Goal: Transaction & Acquisition: Purchase product/service

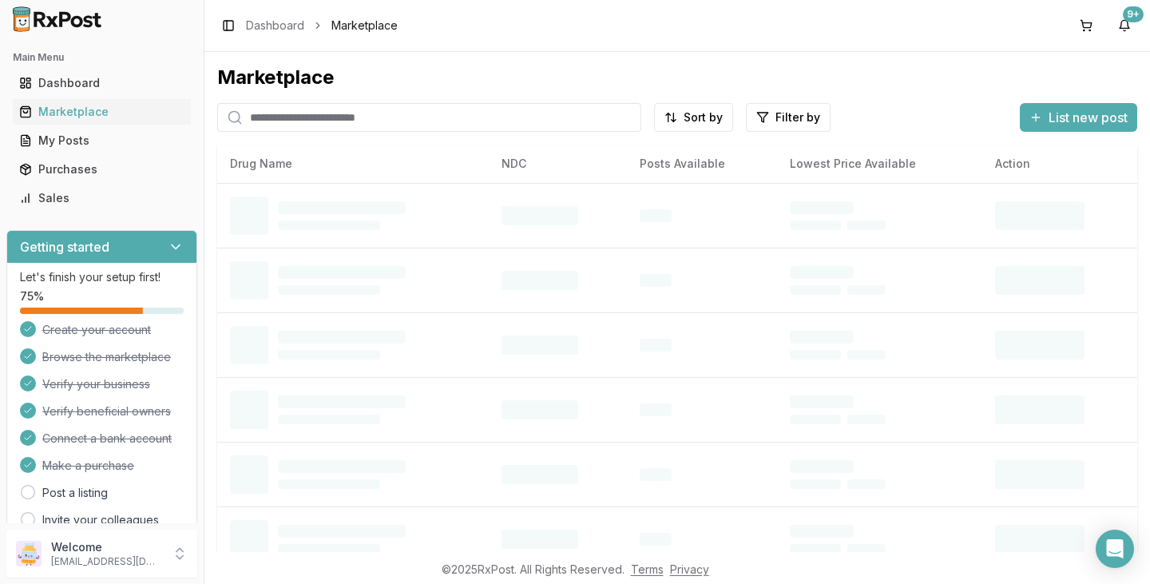
click at [377, 120] on input "search" at bounding box center [429, 117] width 424 height 29
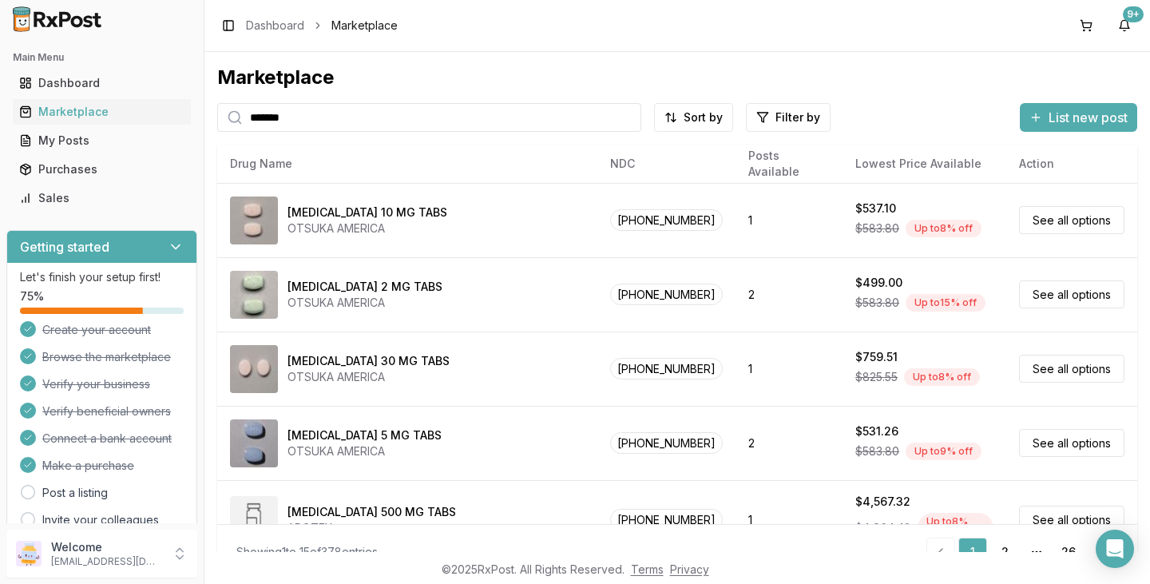
type input "********"
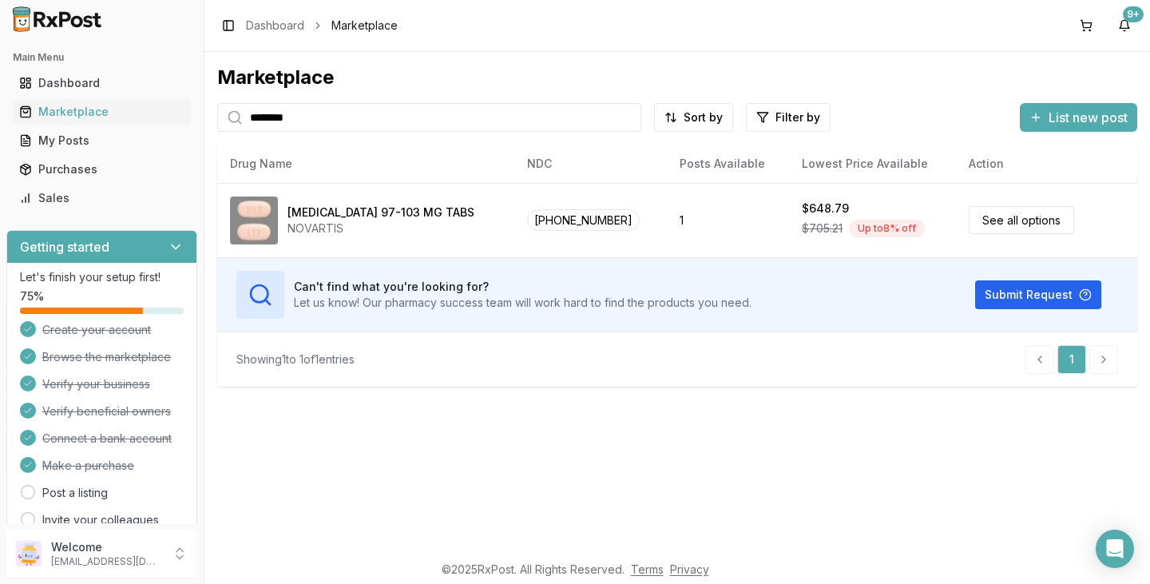
drag, startPoint x: 389, startPoint y: 119, endPoint x: 0, endPoint y: 94, distance: 389.6
click at [140, 122] on div "Main Menu Dashboard Marketplace My Posts Purchases Sales Getting started Let's …" at bounding box center [575, 292] width 1150 height 584
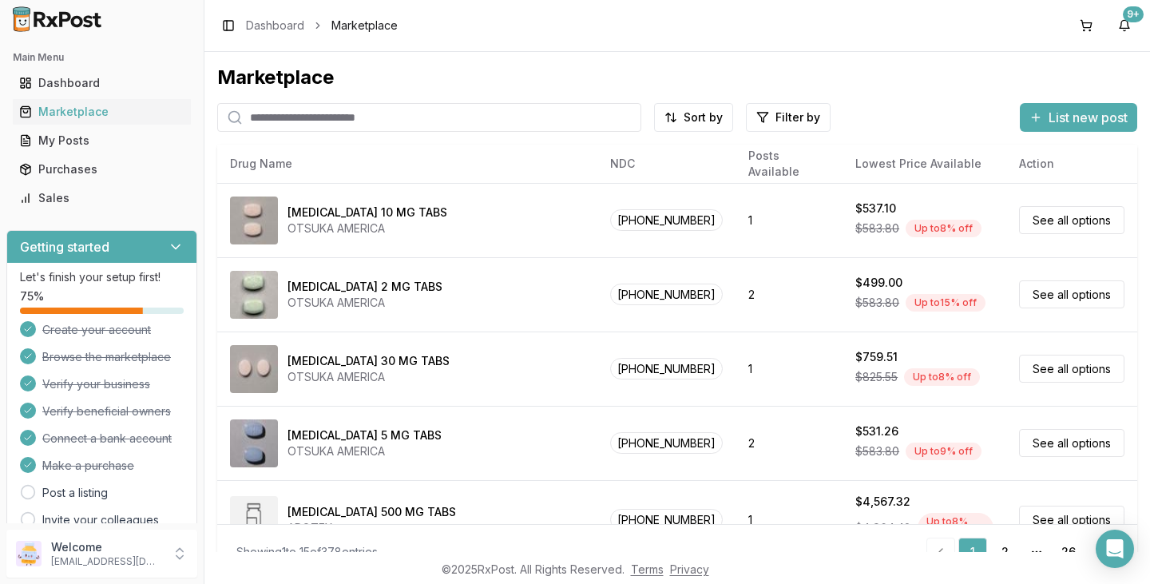
click at [114, 156] on ul "Dashboard Marketplace My Posts Purchases Sales" at bounding box center [101, 140] width 191 height 141
click at [113, 160] on link "Purchases" at bounding box center [102, 169] width 178 height 29
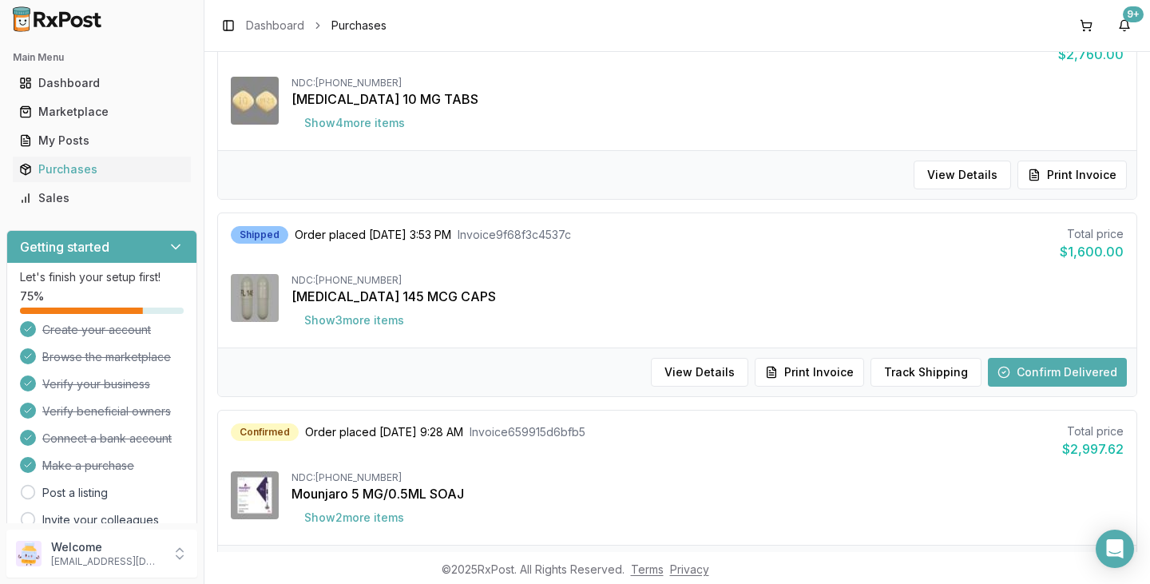
scroll to position [639, 0]
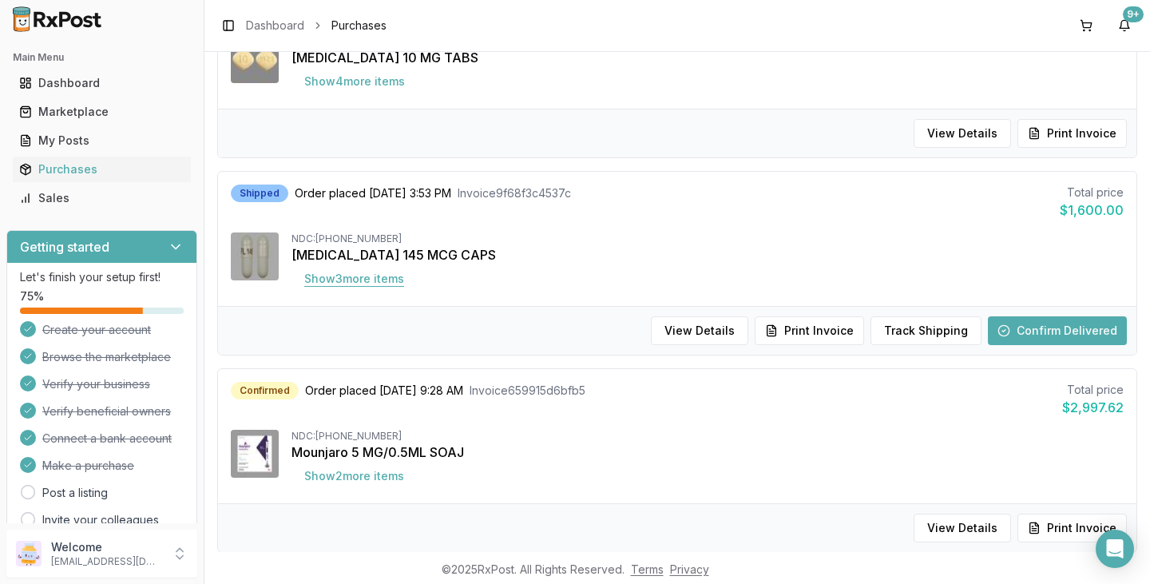
click at [342, 276] on button "Show 3 more item s" at bounding box center [353, 278] width 125 height 29
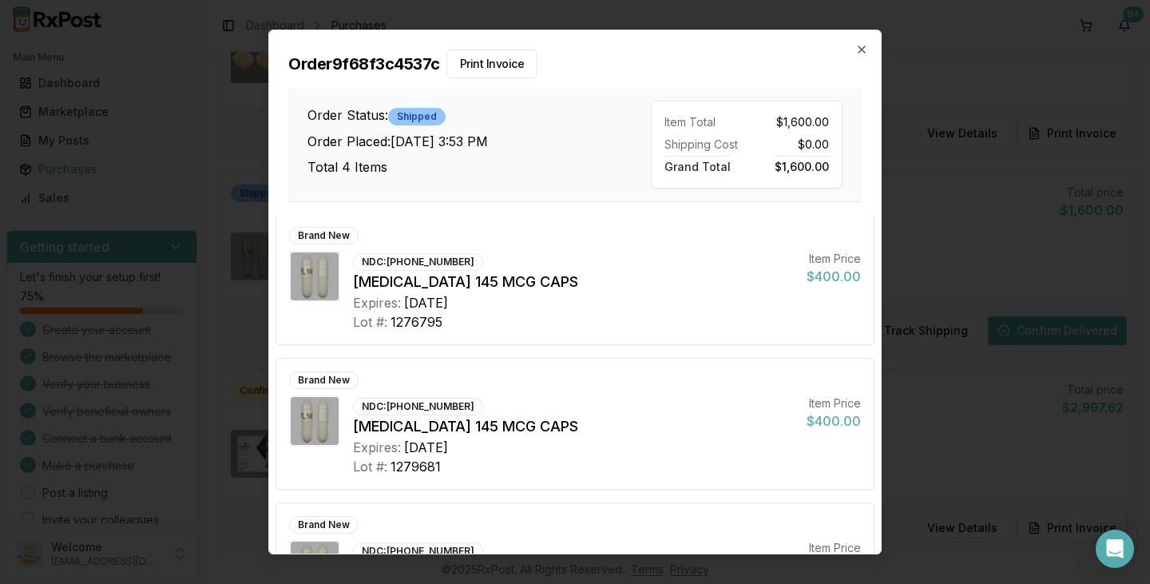
scroll to position [0, 0]
click at [858, 47] on icon "button" at bounding box center [861, 49] width 13 height 13
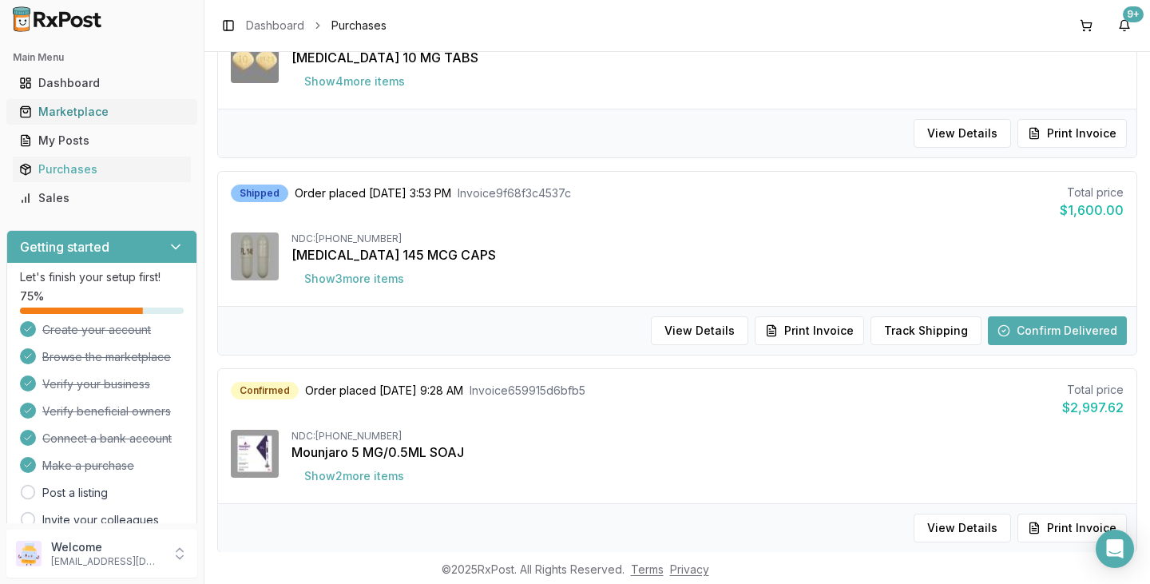
click at [113, 116] on div "Marketplace" at bounding box center [101, 112] width 165 height 16
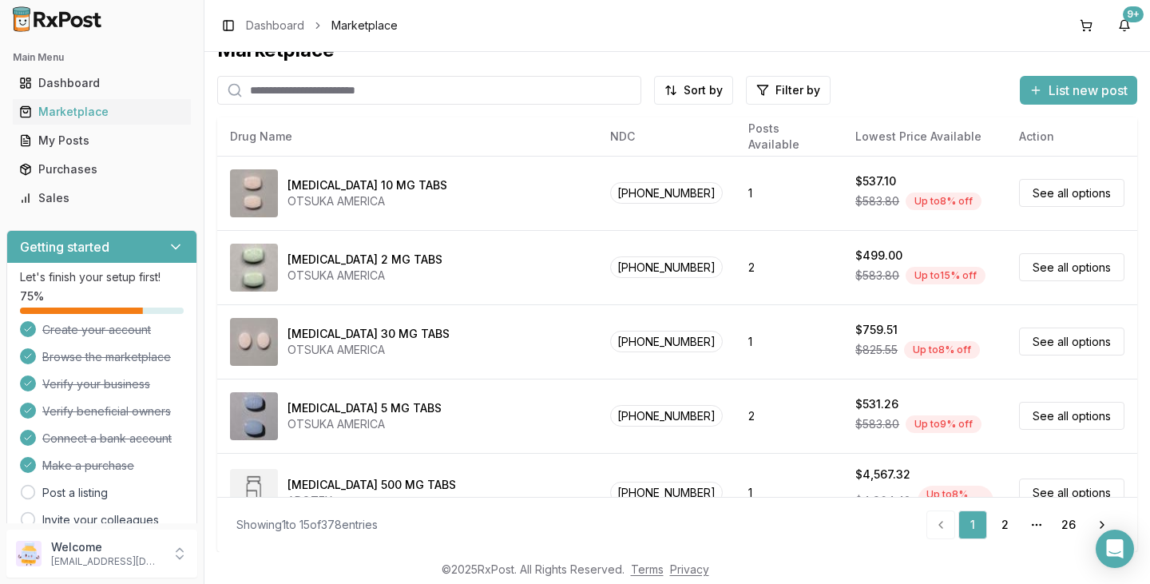
scroll to position [27, 0]
click at [125, 170] on div "Purchases" at bounding box center [101, 169] width 165 height 16
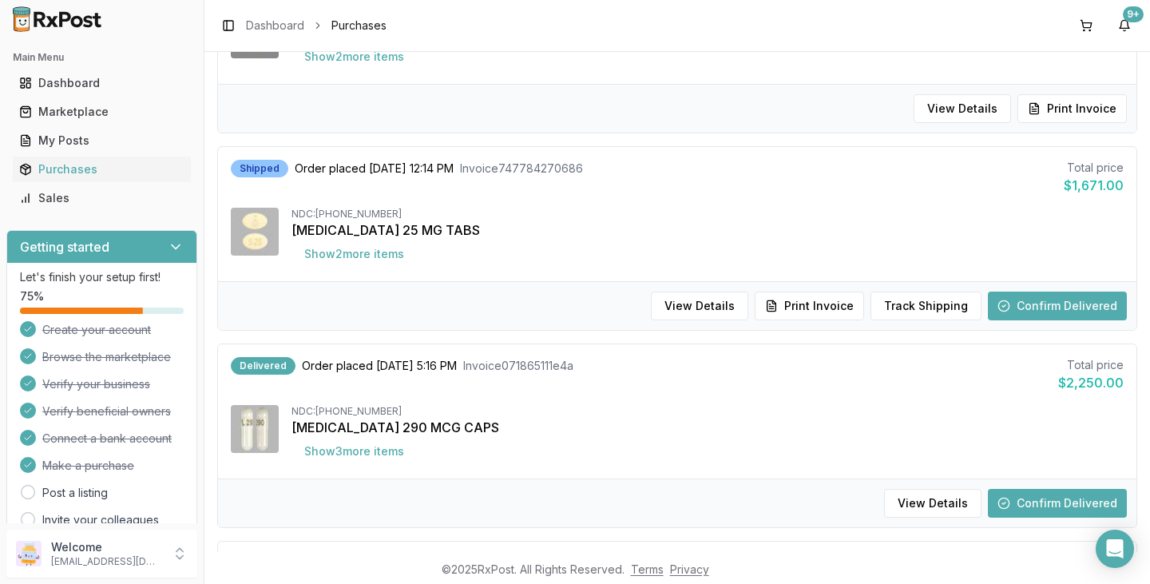
scroll to position [1277, 0]
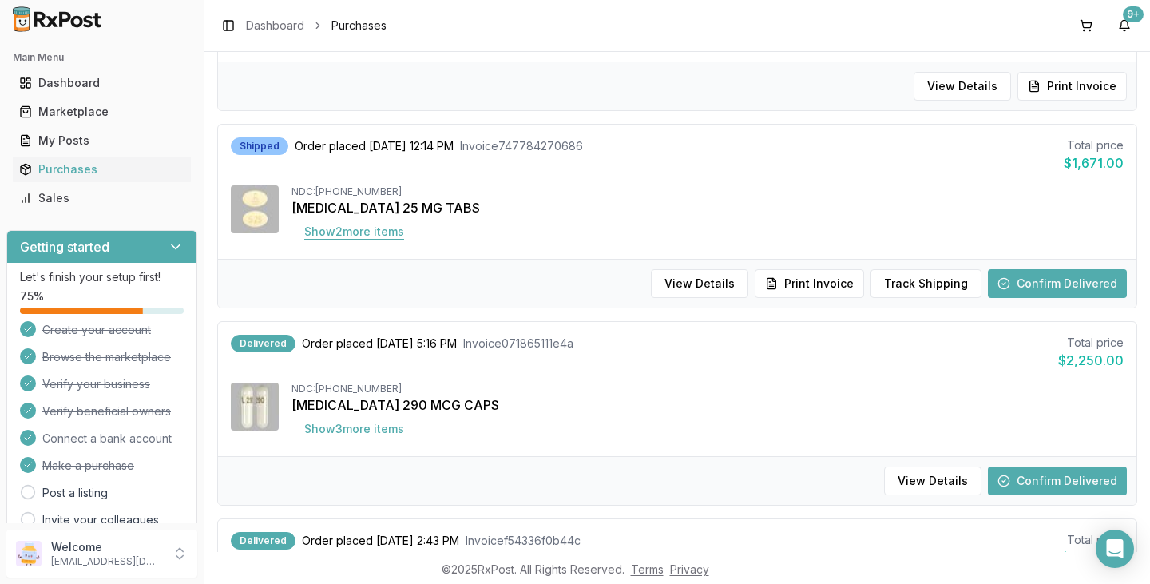
click at [339, 236] on button "Show 2 more item s" at bounding box center [353, 231] width 125 height 29
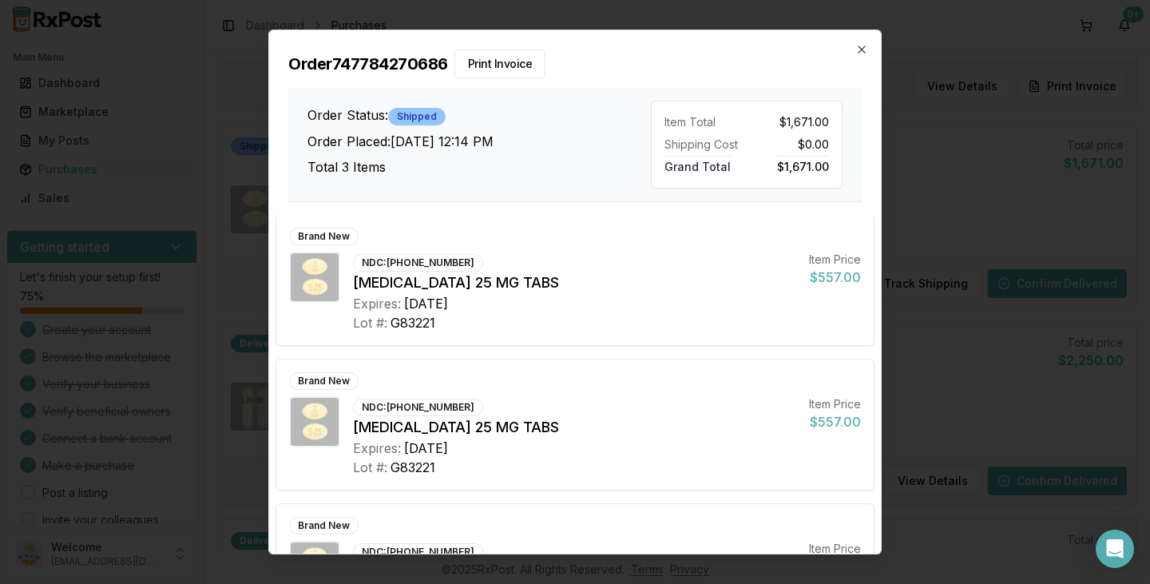
scroll to position [0, 0]
click at [860, 44] on icon "button" at bounding box center [861, 49] width 13 height 13
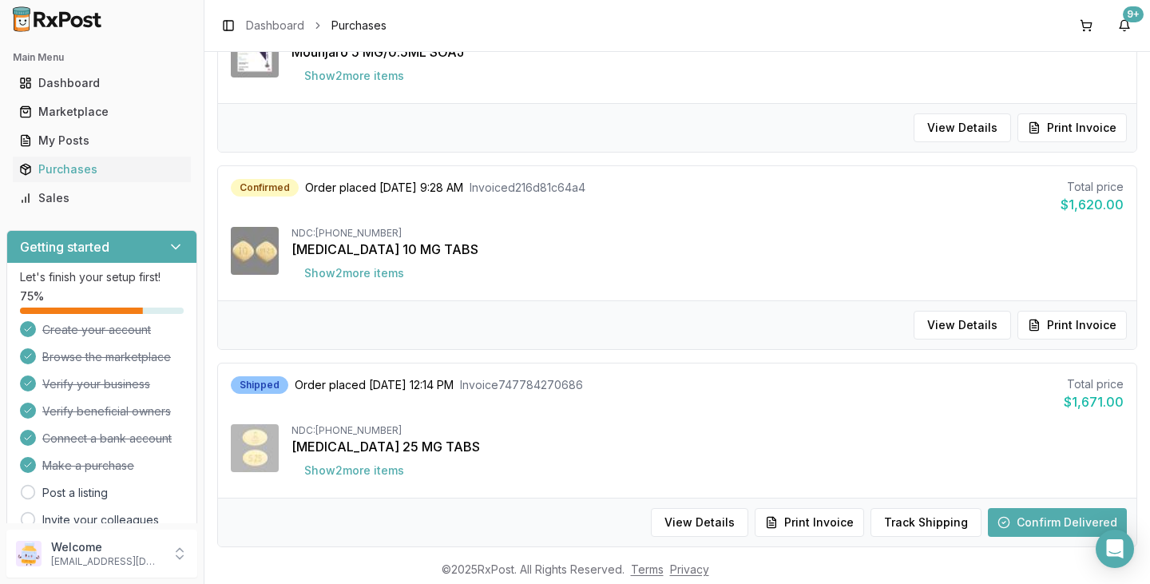
scroll to position [1038, 0]
click at [67, 109] on div "Marketplace" at bounding box center [101, 112] width 165 height 16
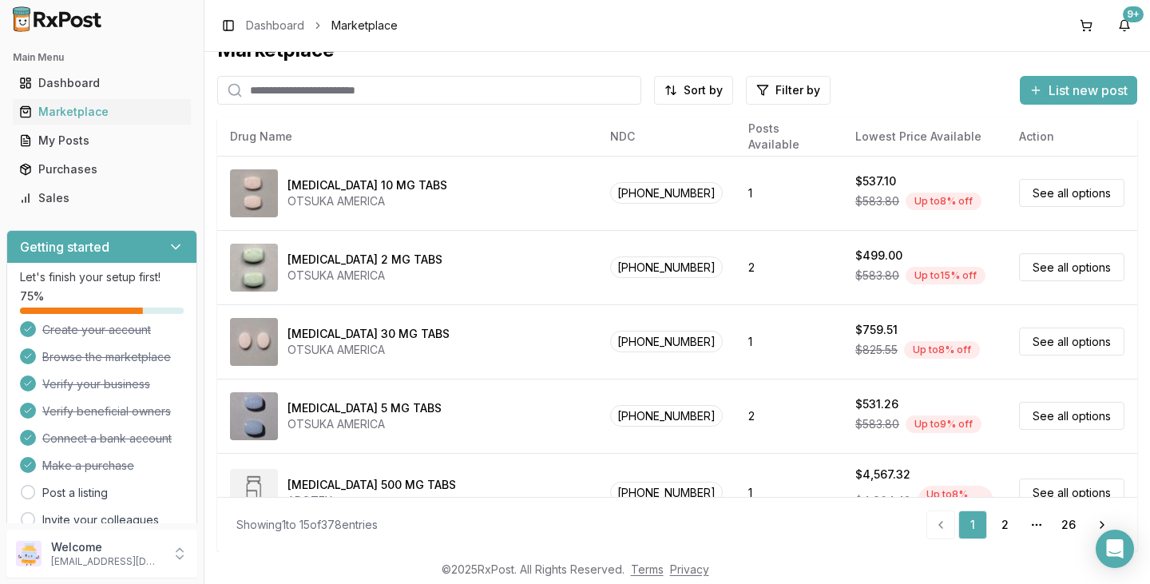
scroll to position [27, 0]
click at [347, 90] on input "search" at bounding box center [429, 90] width 424 height 29
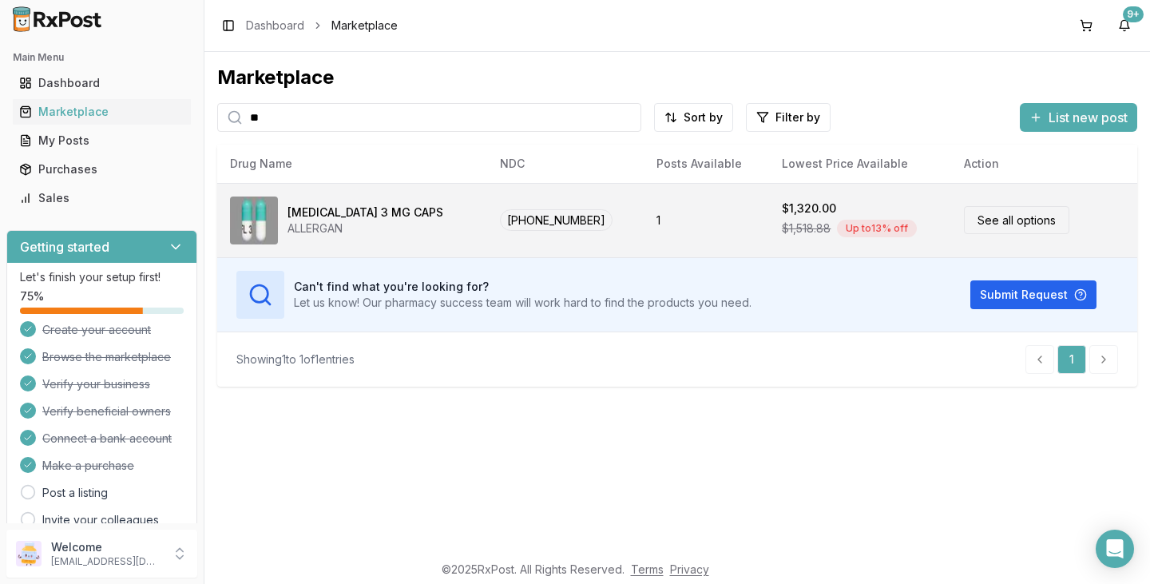
type input "**"
click at [405, 229] on div "Vraylar 3 MG CAPS ALLERGAN" at bounding box center [352, 220] width 244 height 48
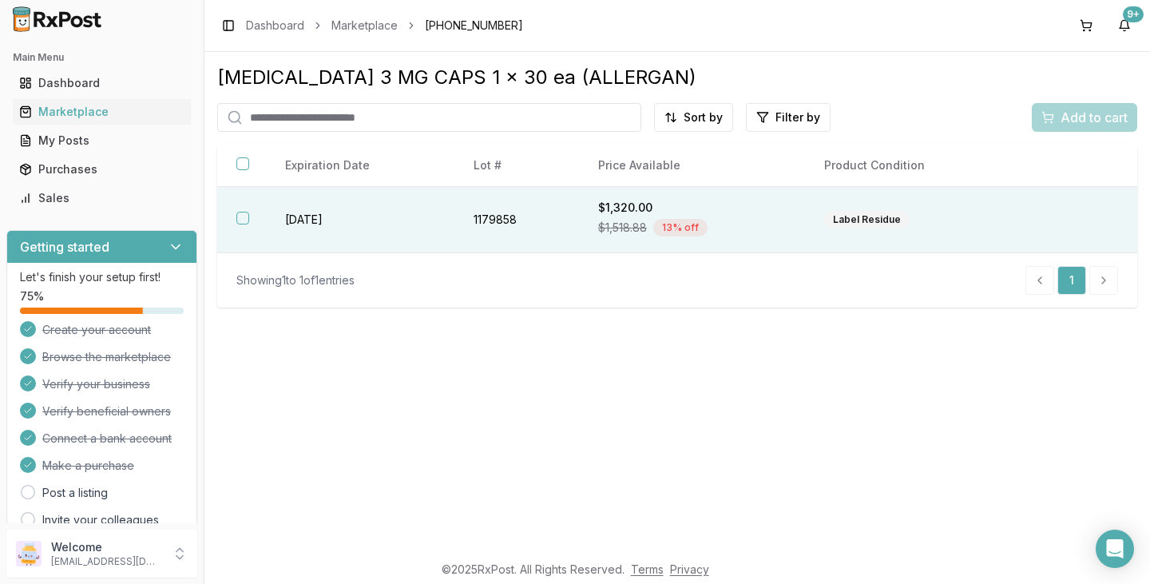
click at [244, 216] on button "button" at bounding box center [242, 218] width 13 height 13
click at [1099, 123] on span "Add to cart" at bounding box center [1093, 117] width 67 height 19
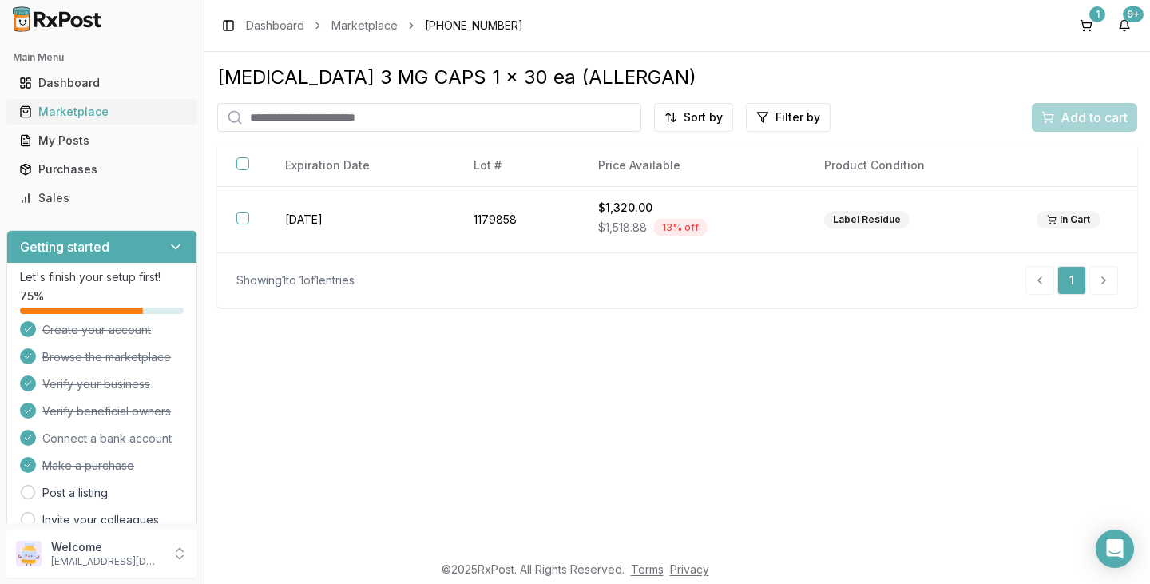
click at [128, 114] on div "Marketplace" at bounding box center [101, 112] width 165 height 16
click at [321, 121] on input "search" at bounding box center [429, 117] width 424 height 29
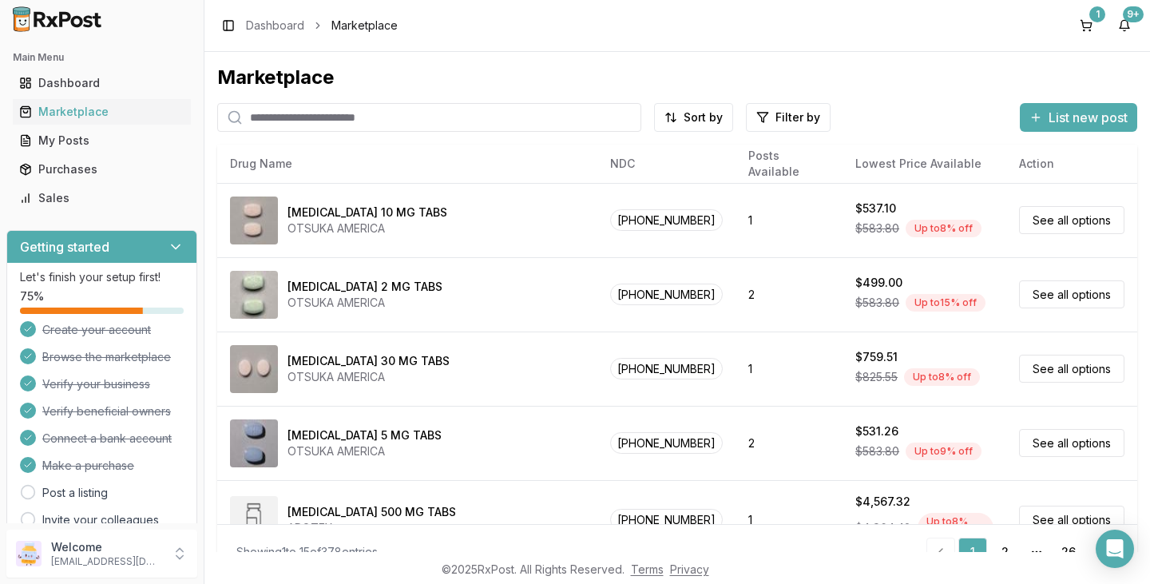
click at [331, 116] on input "search" at bounding box center [429, 117] width 424 height 29
type input "*******"
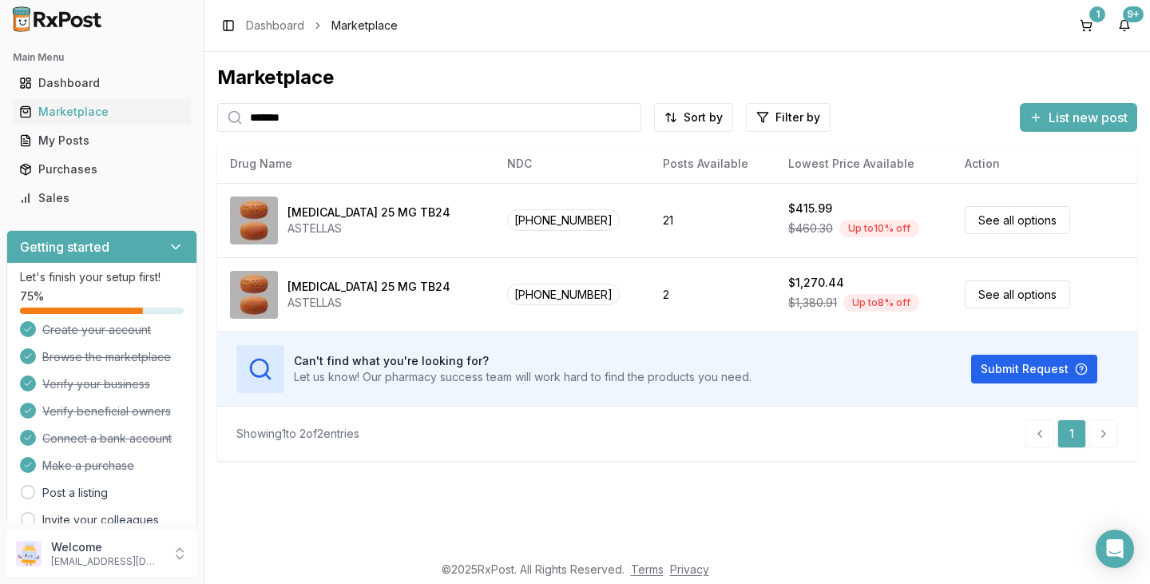
drag, startPoint x: 400, startPoint y: 117, endPoint x: 0, endPoint y: 553, distance: 591.6
click at [0, 103] on div "Main Menu Dashboard Marketplace My Posts Purchases Sales Getting started Let's …" at bounding box center [575, 292] width 1150 height 584
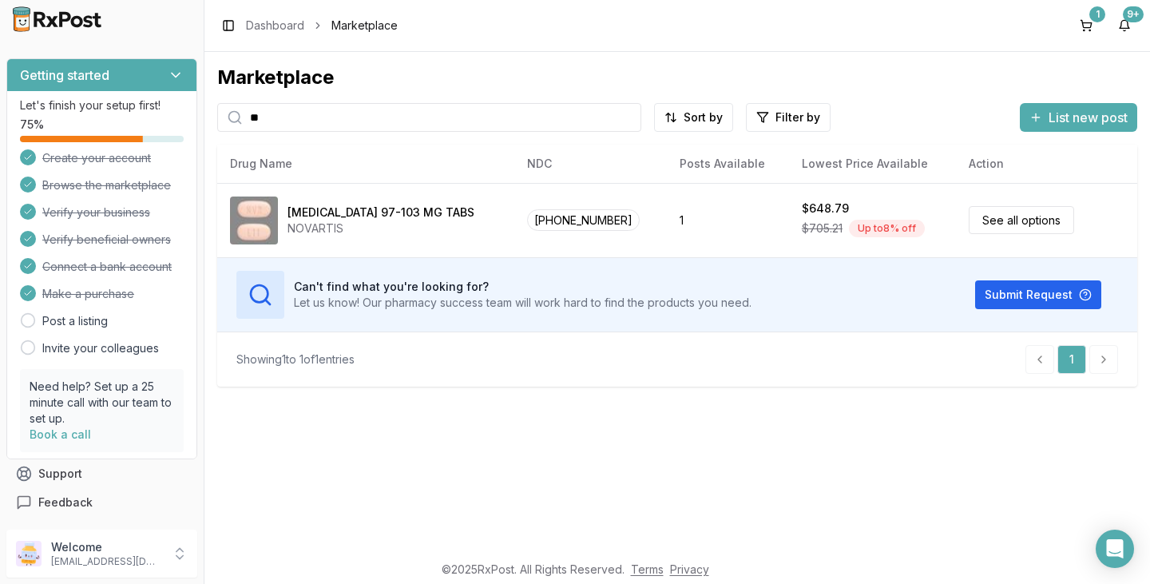
type input "*"
click at [1092, 21] on div "1" at bounding box center [1097, 14] width 16 height 16
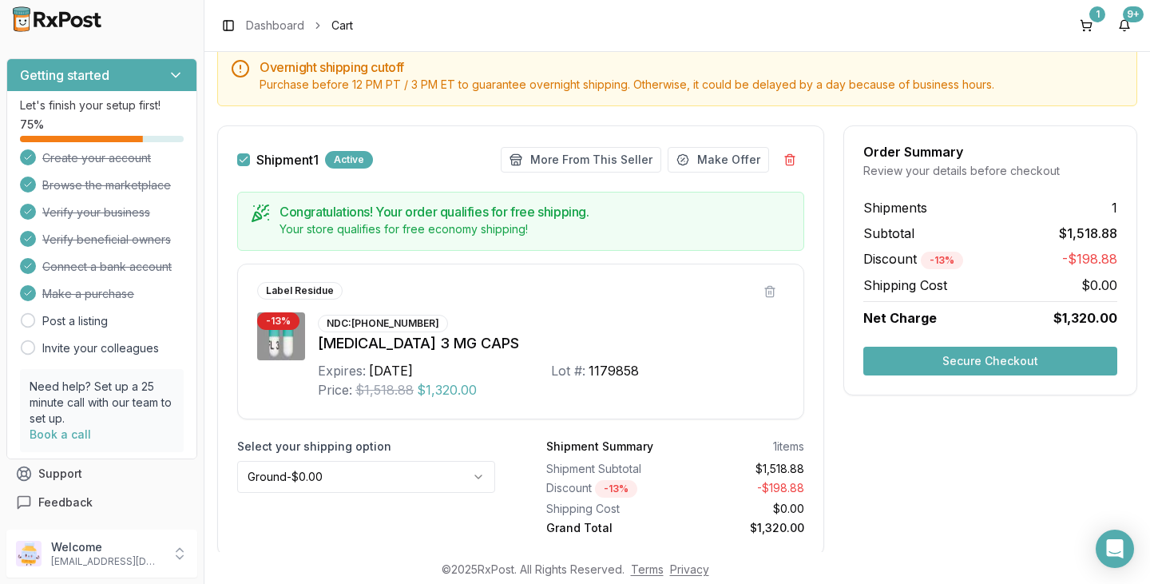
scroll to position [208, 0]
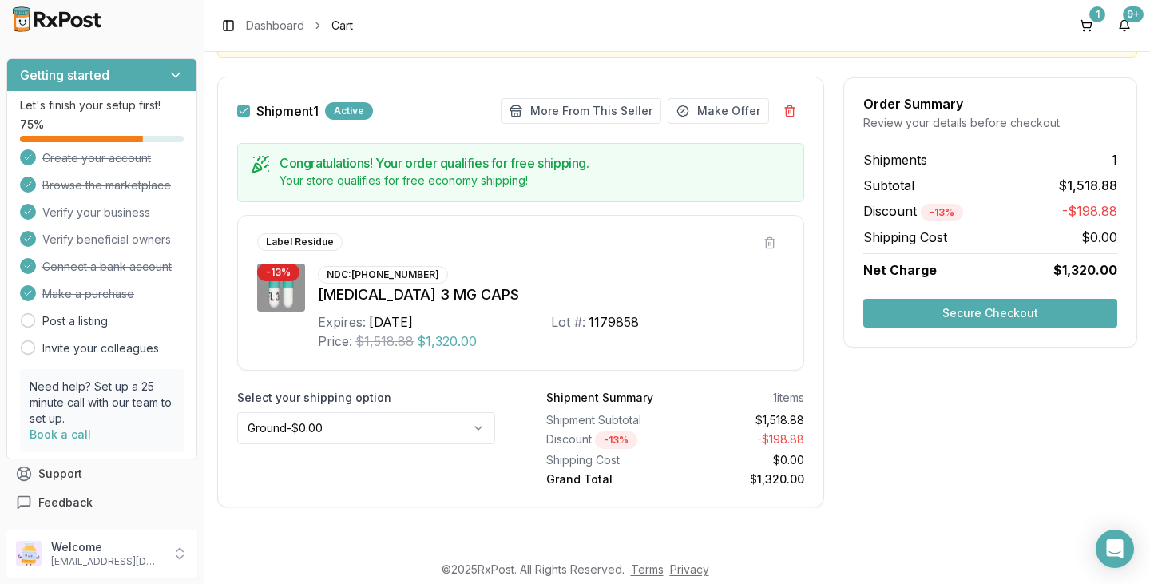
click at [930, 321] on button "Secure Checkout" at bounding box center [990, 313] width 254 height 29
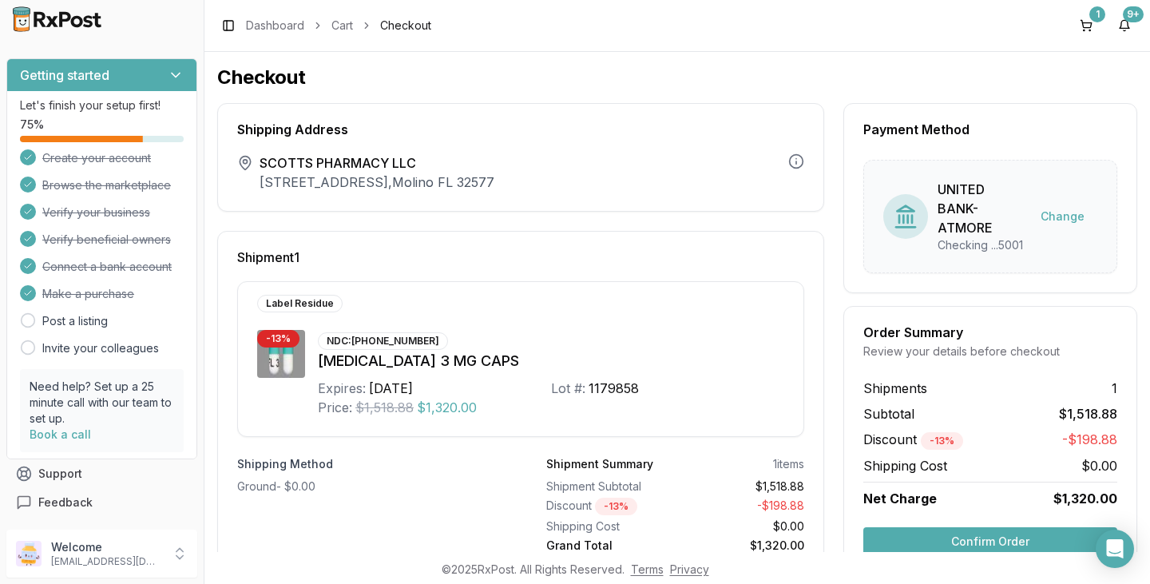
scroll to position [50, 0]
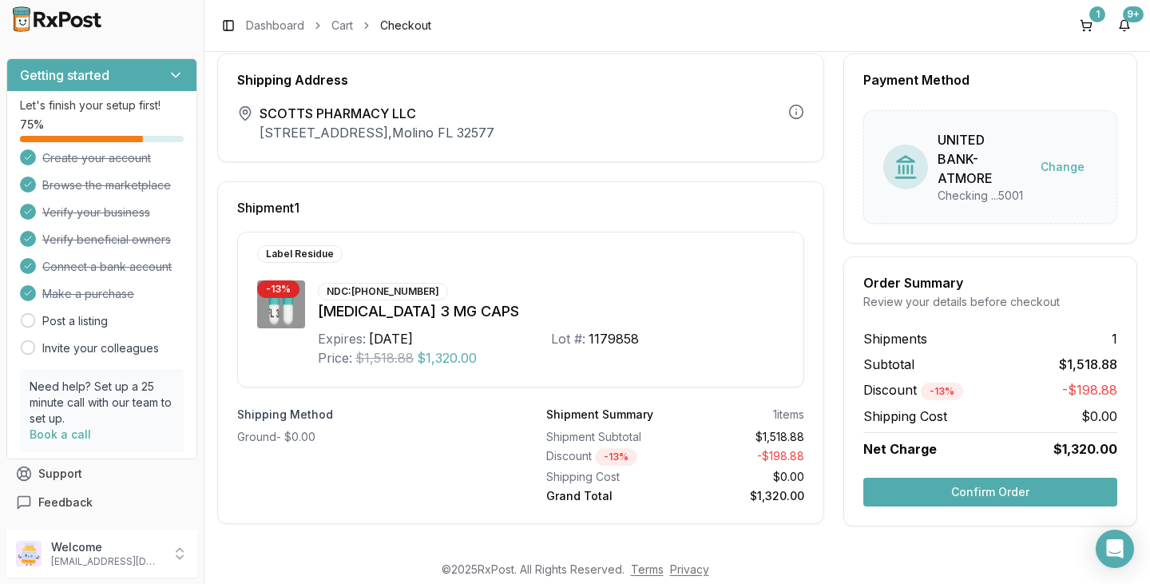
click at [959, 490] on button "Confirm Order" at bounding box center [990, 491] width 254 height 29
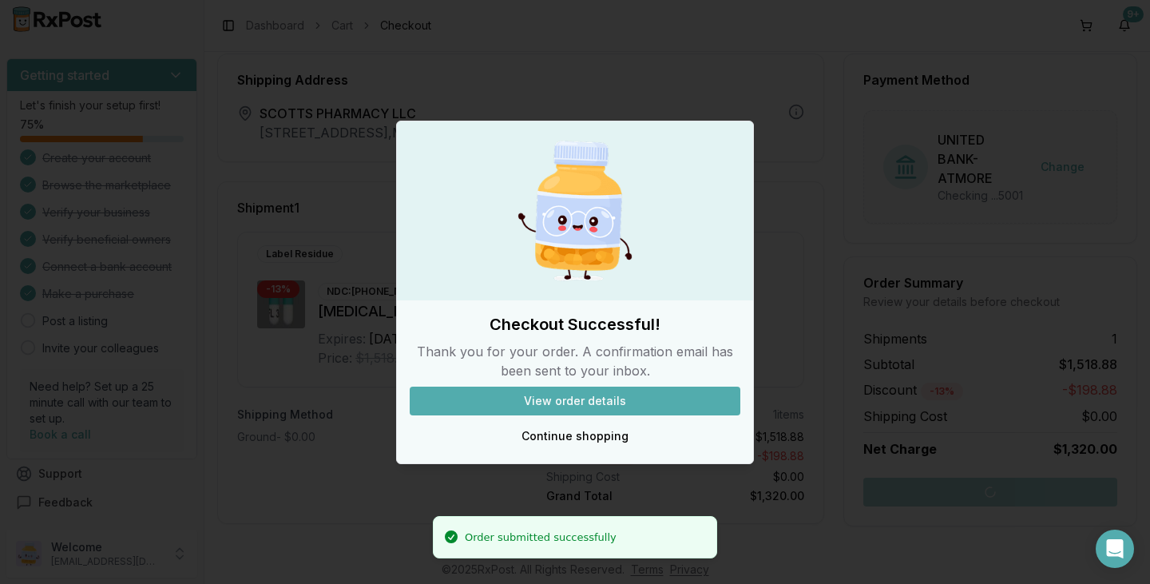
click at [559, 402] on button "View order details" at bounding box center [575, 400] width 331 height 29
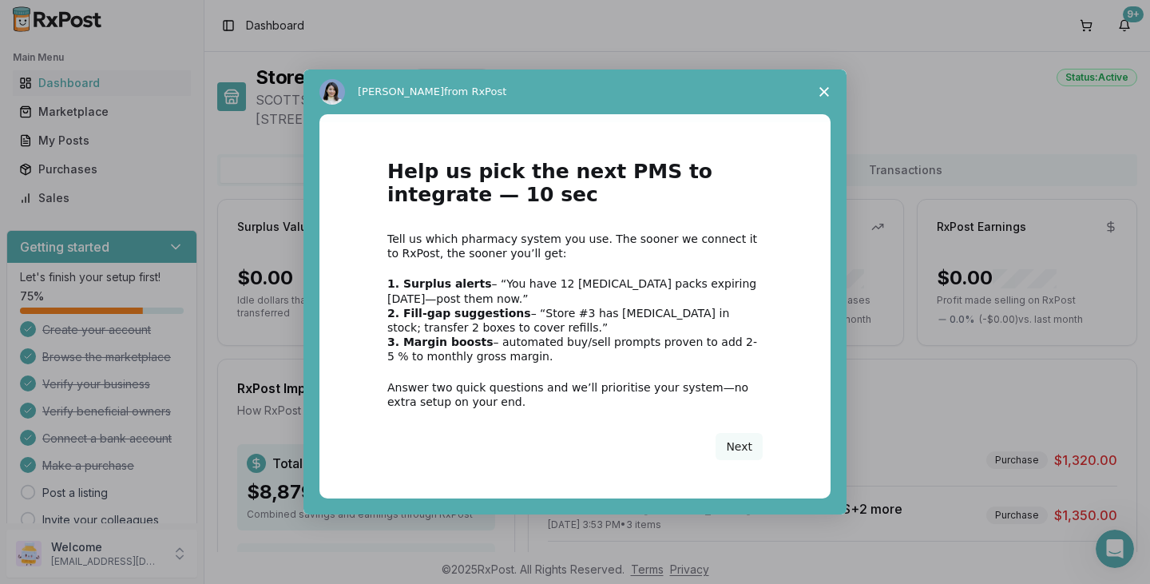
click at [821, 92] on icon "Close survey" at bounding box center [824, 92] width 10 height 10
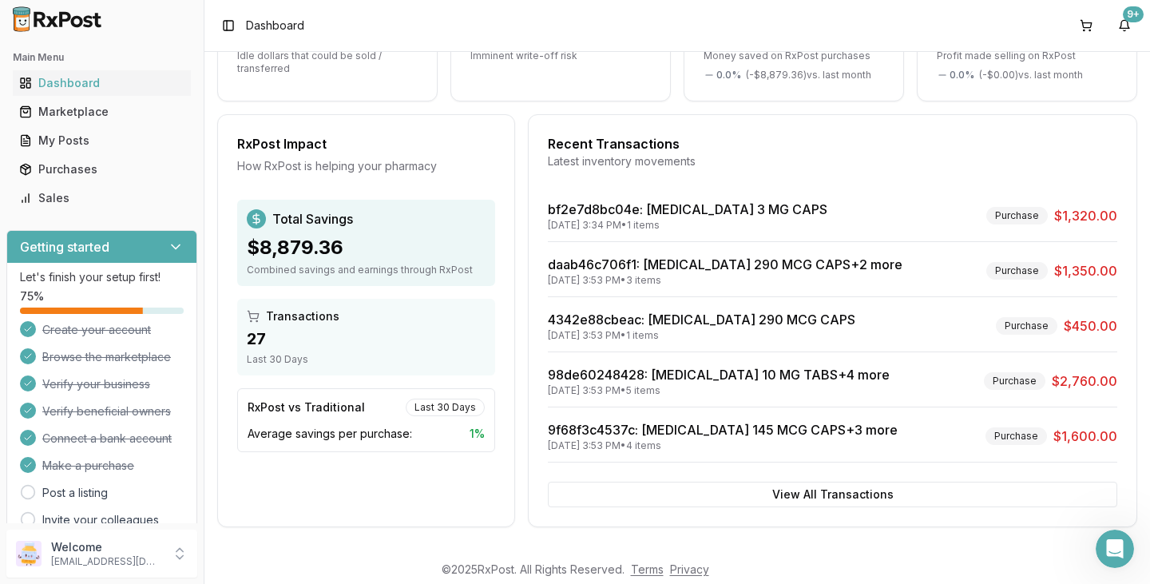
scroll to position [245, 0]
click at [798, 493] on button "View All Transactions" at bounding box center [832, 494] width 569 height 26
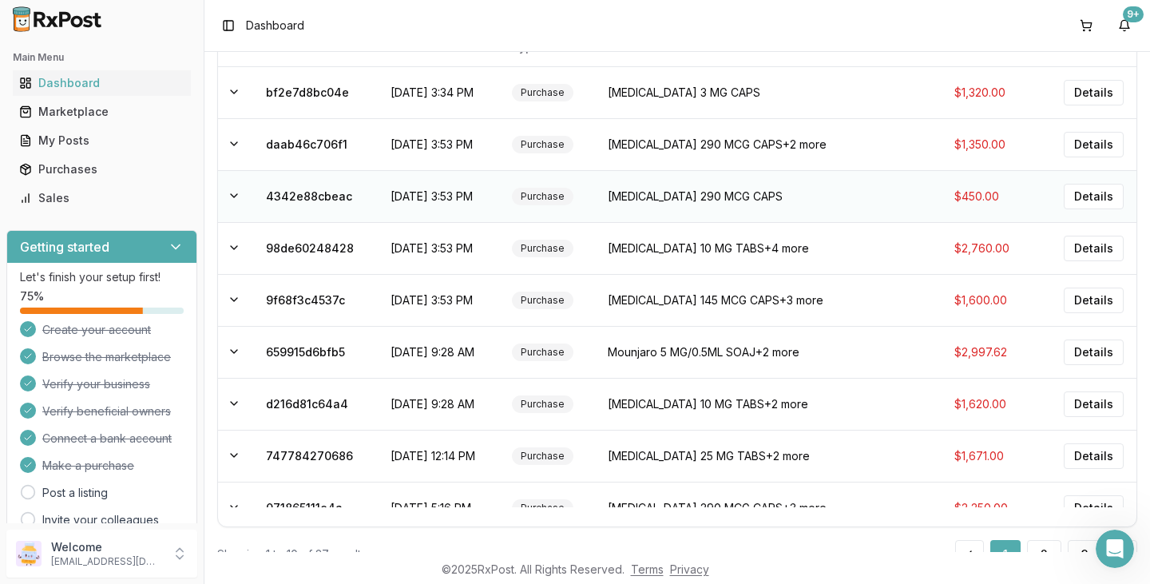
scroll to position [78, 0]
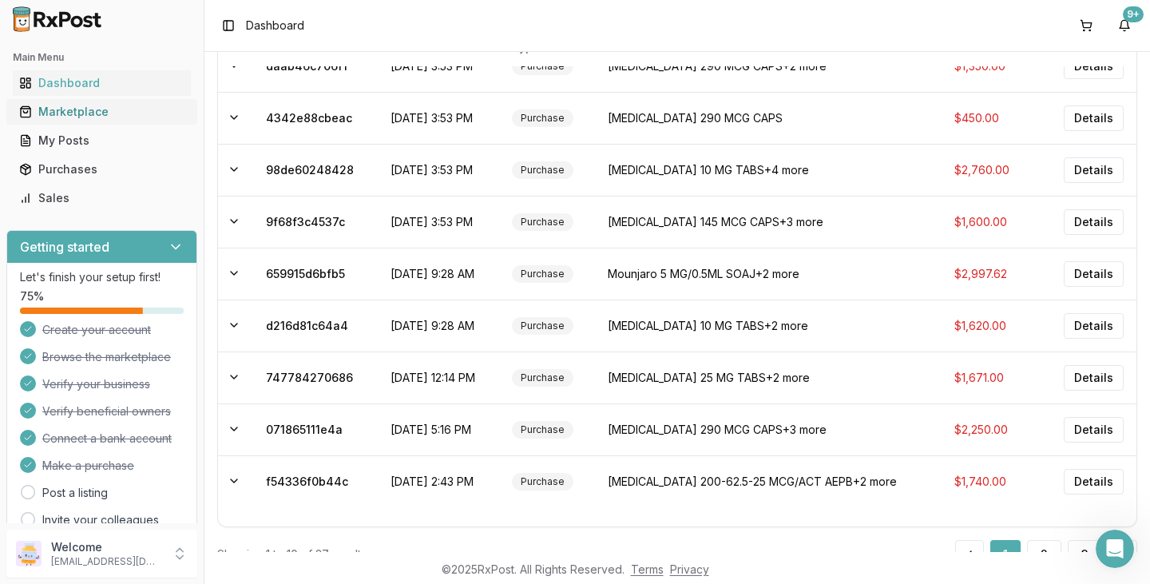
click at [92, 109] on div "Marketplace" at bounding box center [101, 112] width 165 height 16
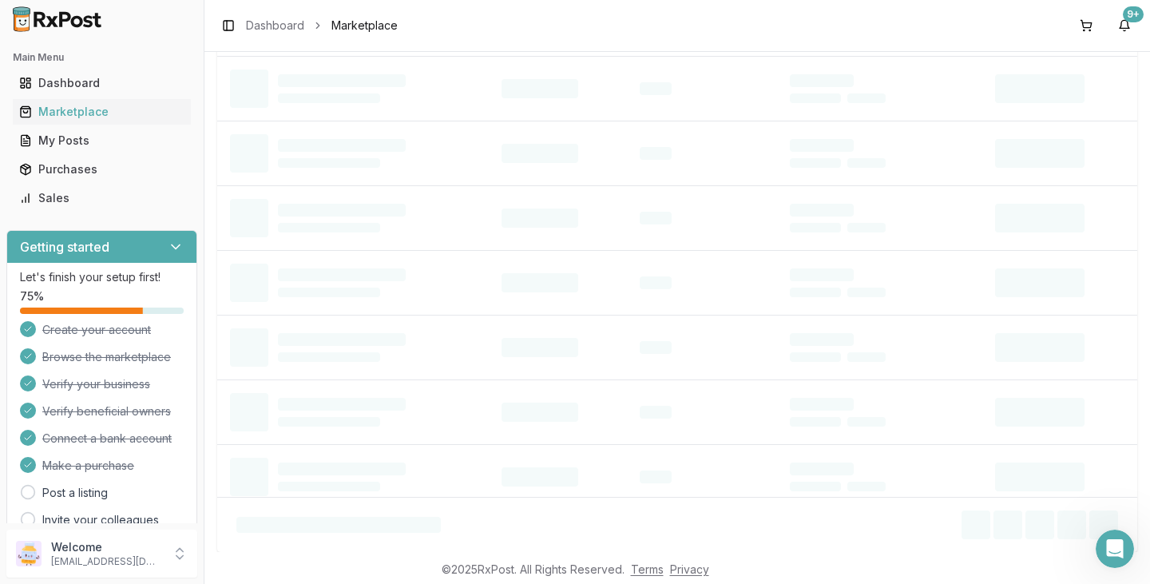
scroll to position [27, 0]
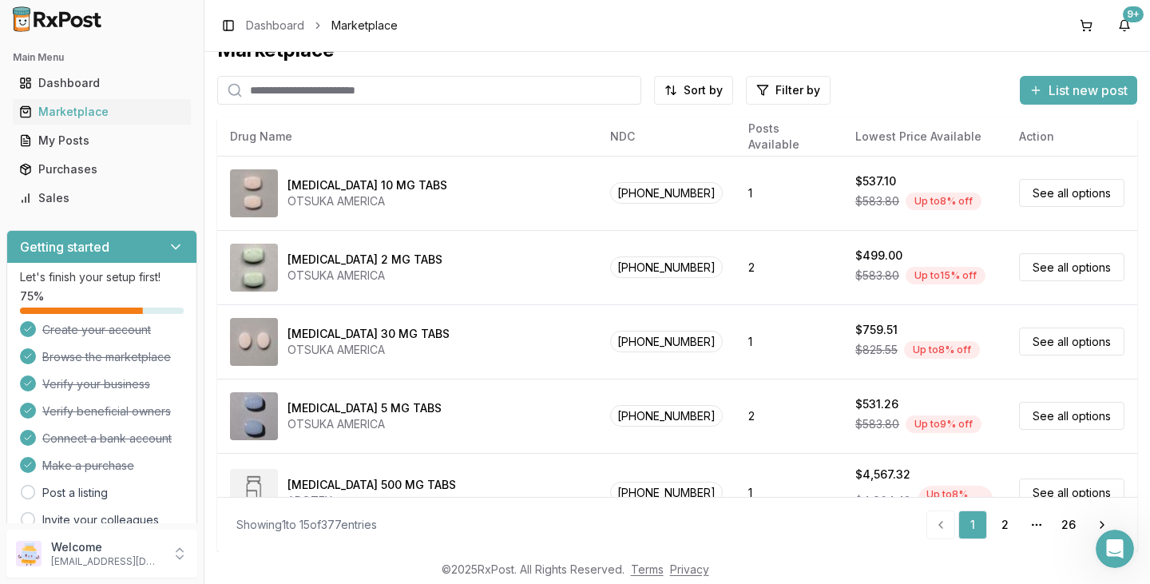
click at [341, 91] on input "search" at bounding box center [429, 90] width 424 height 29
type input "*********"
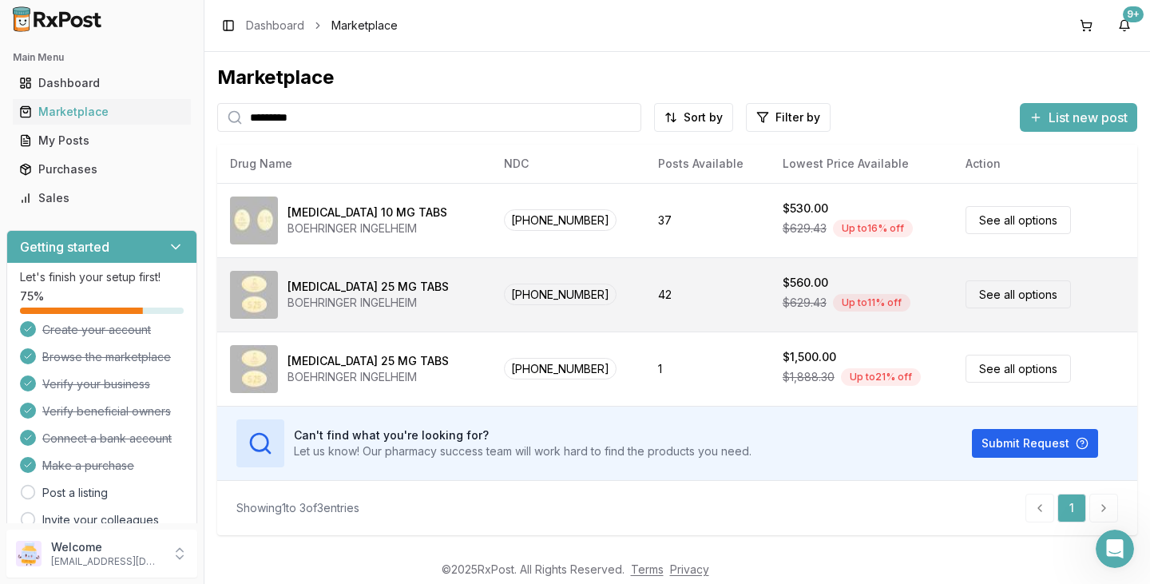
click at [370, 291] on div "[MEDICAL_DATA] 25 MG TABS" at bounding box center [367, 287] width 161 height 16
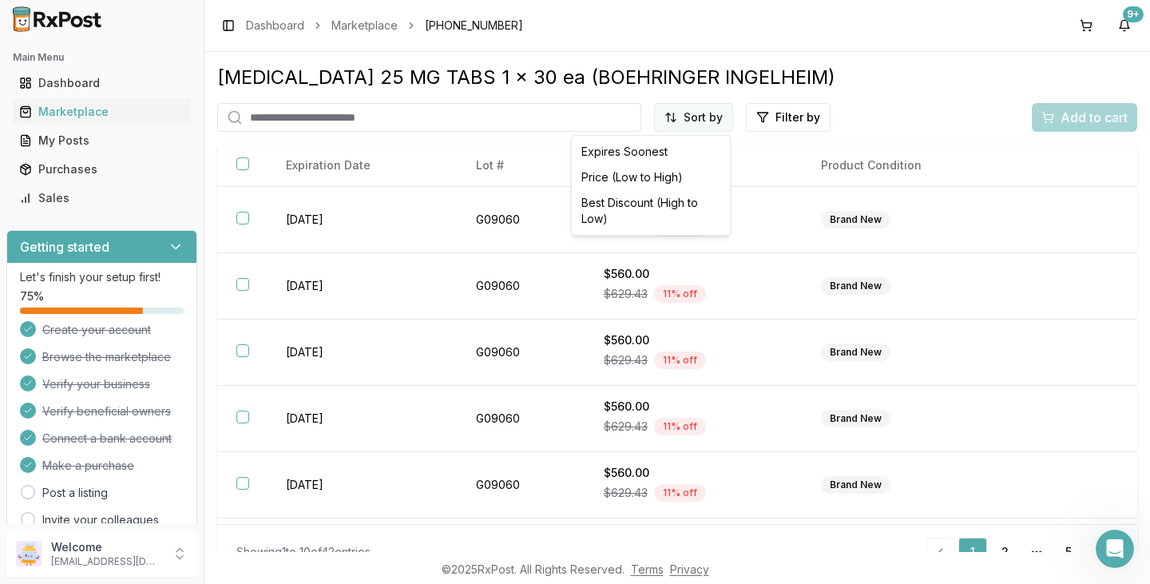
click at [675, 128] on html "Main Menu Dashboard Marketplace My Posts Purchases Sales Getting started Let's …" at bounding box center [575, 292] width 1150 height 584
click at [682, 204] on div "Best Discount (High to Low)" at bounding box center [651, 211] width 152 height 42
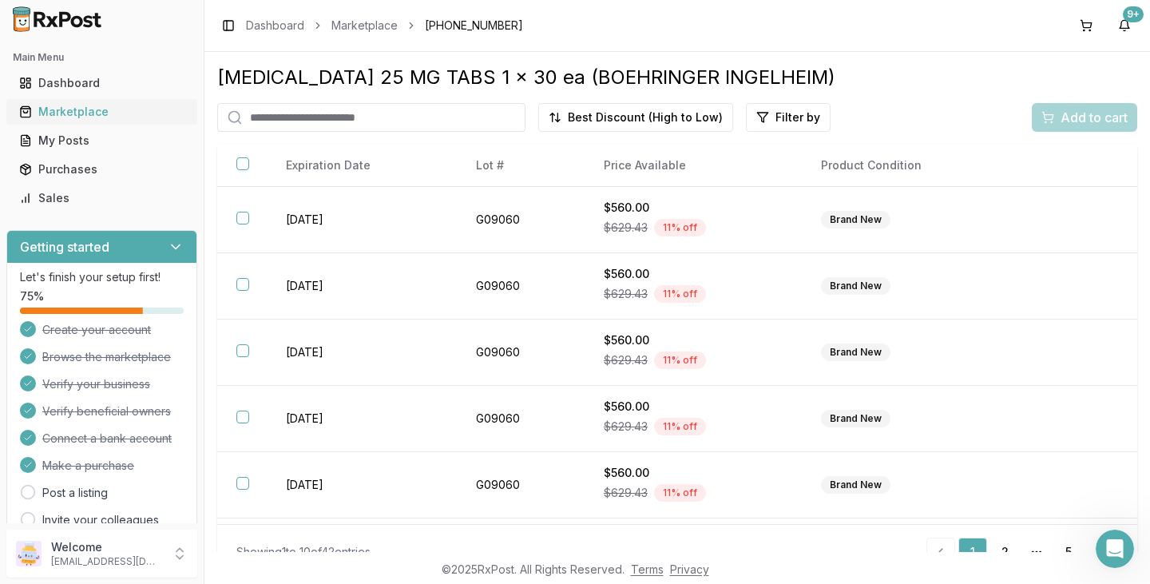
click at [81, 106] on div "Marketplace" at bounding box center [101, 112] width 165 height 16
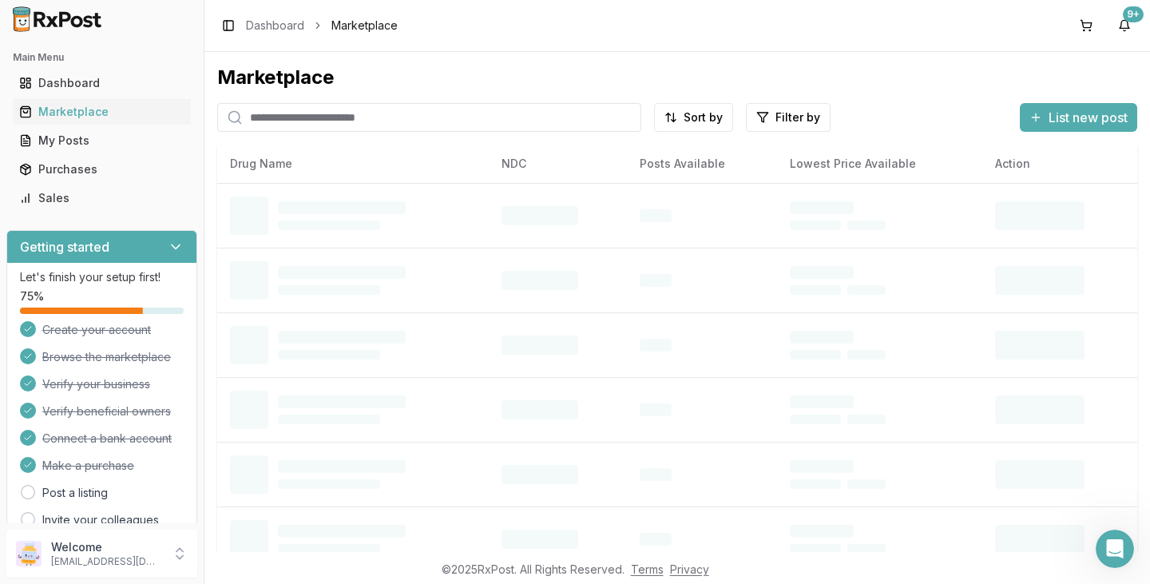
click at [293, 117] on input "search" at bounding box center [429, 117] width 424 height 29
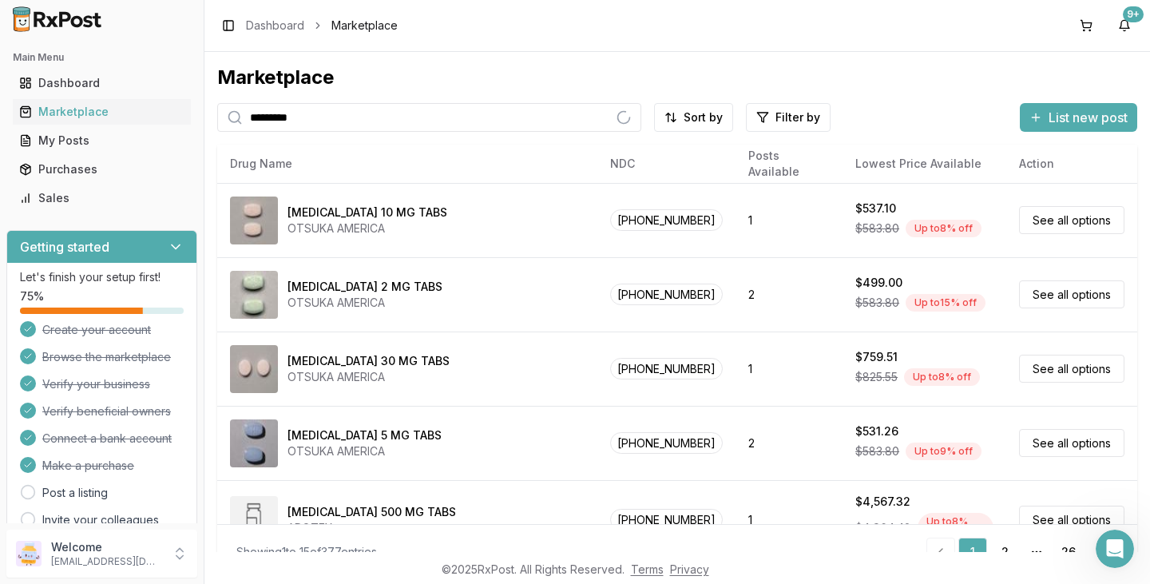
type input "*********"
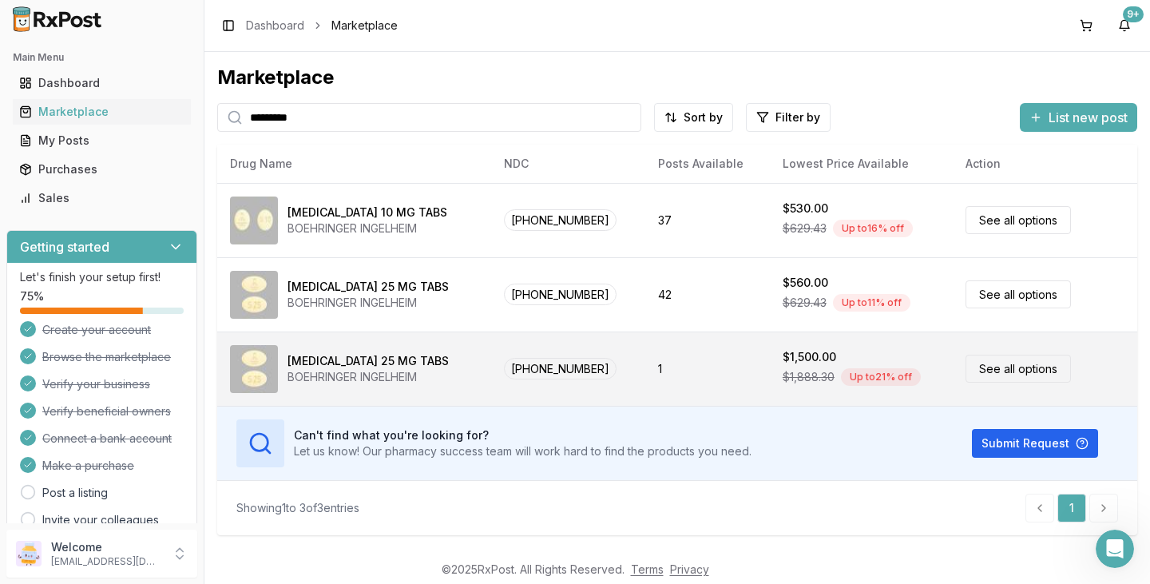
click at [368, 362] on div "[MEDICAL_DATA] 25 MG TABS" at bounding box center [367, 361] width 161 height 16
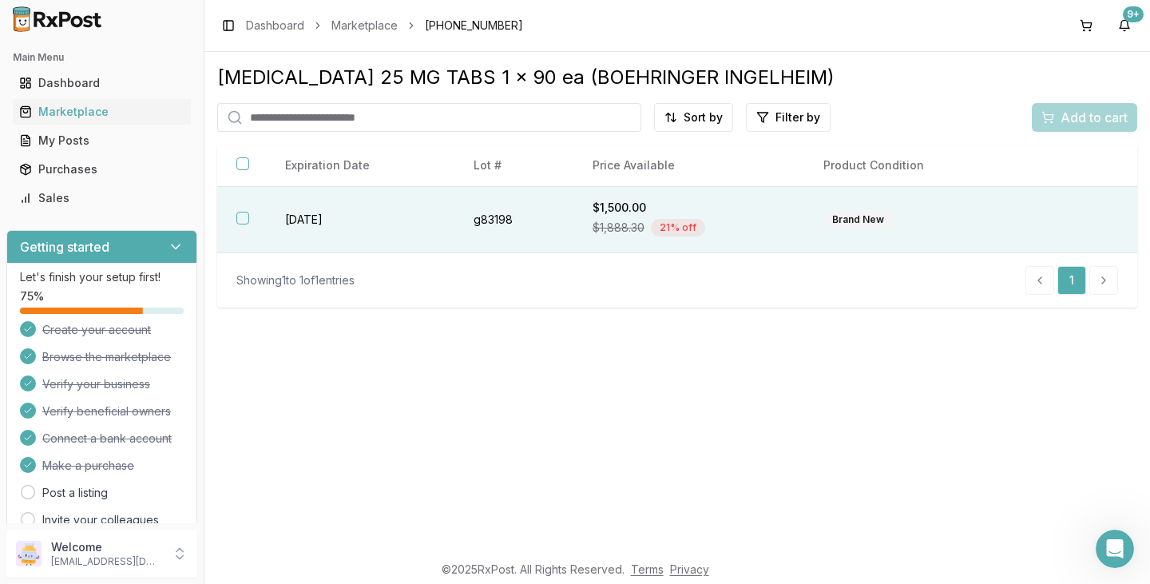
click at [242, 223] on button "button" at bounding box center [242, 218] width 13 height 13
click at [1075, 117] on span "Add to cart" at bounding box center [1093, 117] width 67 height 19
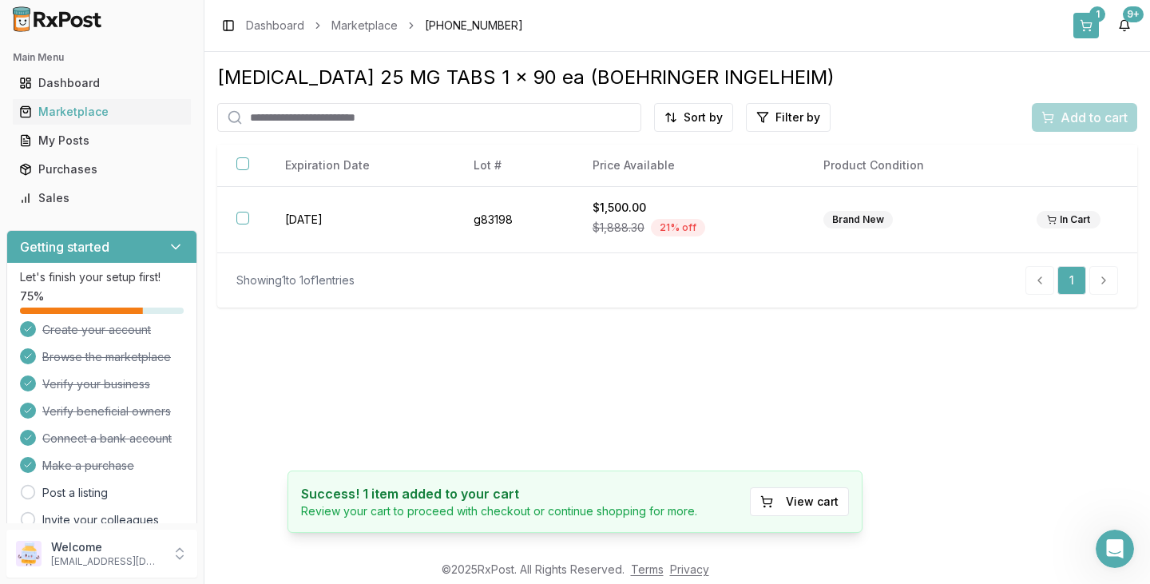
click at [1094, 20] on div "1" at bounding box center [1097, 14] width 16 height 16
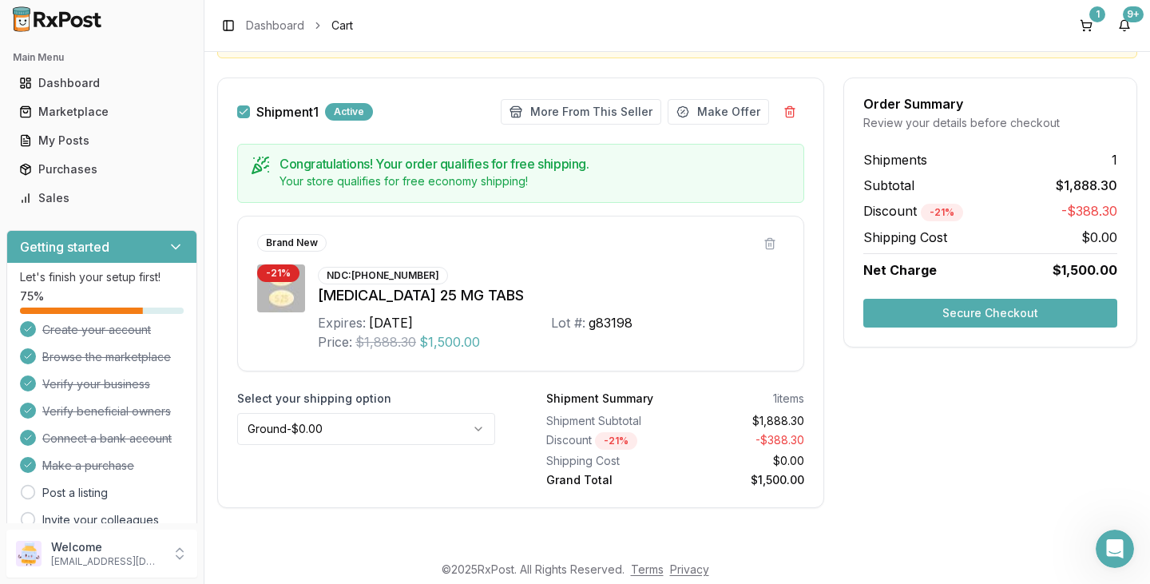
scroll to position [208, 0]
click at [964, 313] on button "Secure Checkout" at bounding box center [990, 313] width 254 height 29
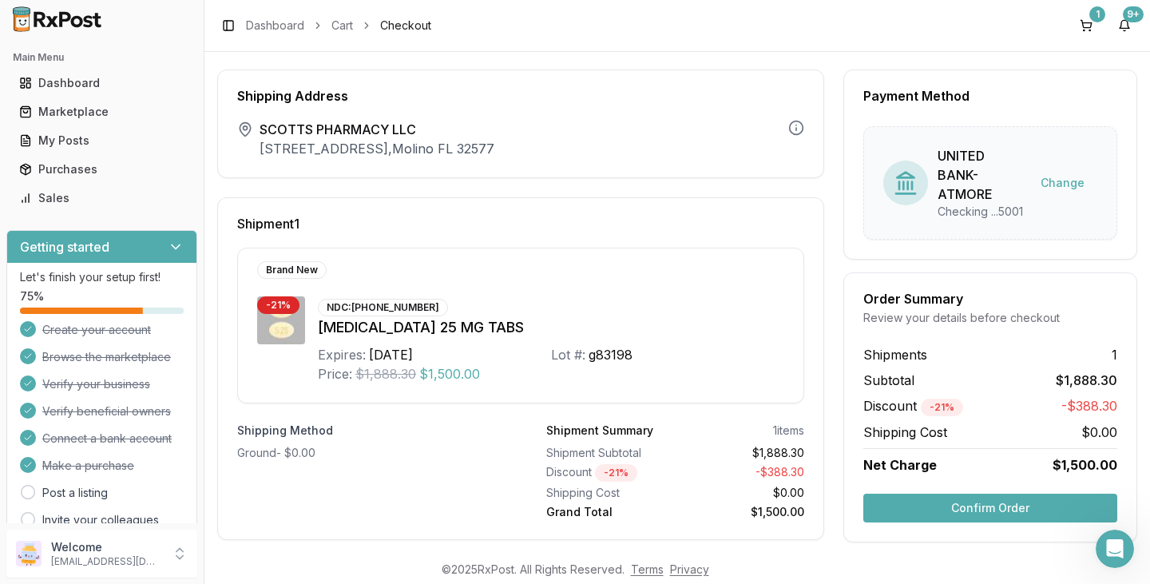
scroll to position [50, 0]
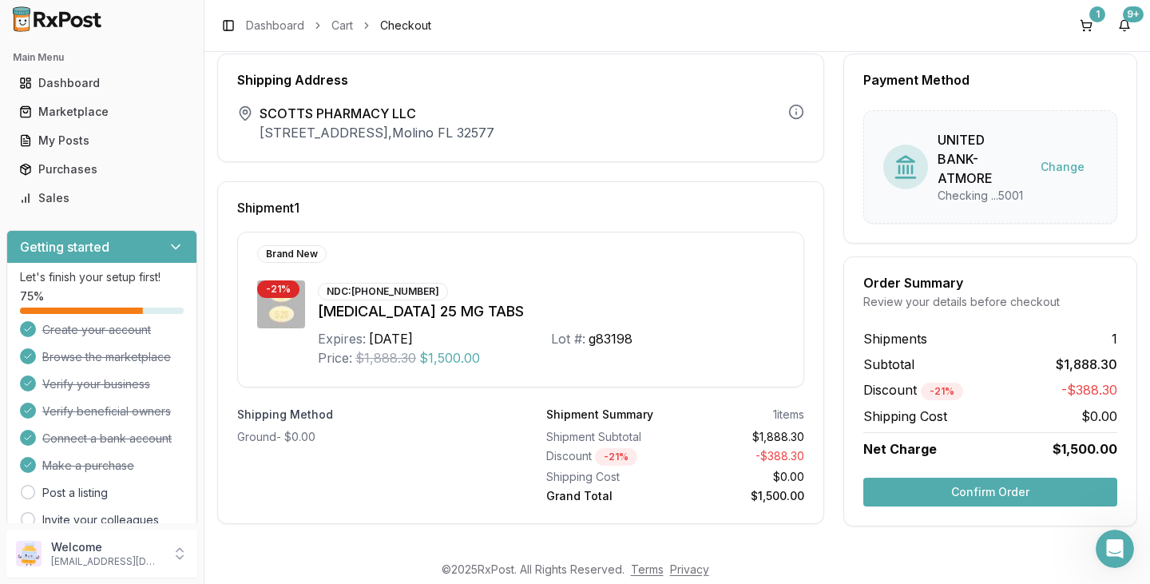
click at [955, 493] on button "Confirm Order" at bounding box center [990, 491] width 254 height 29
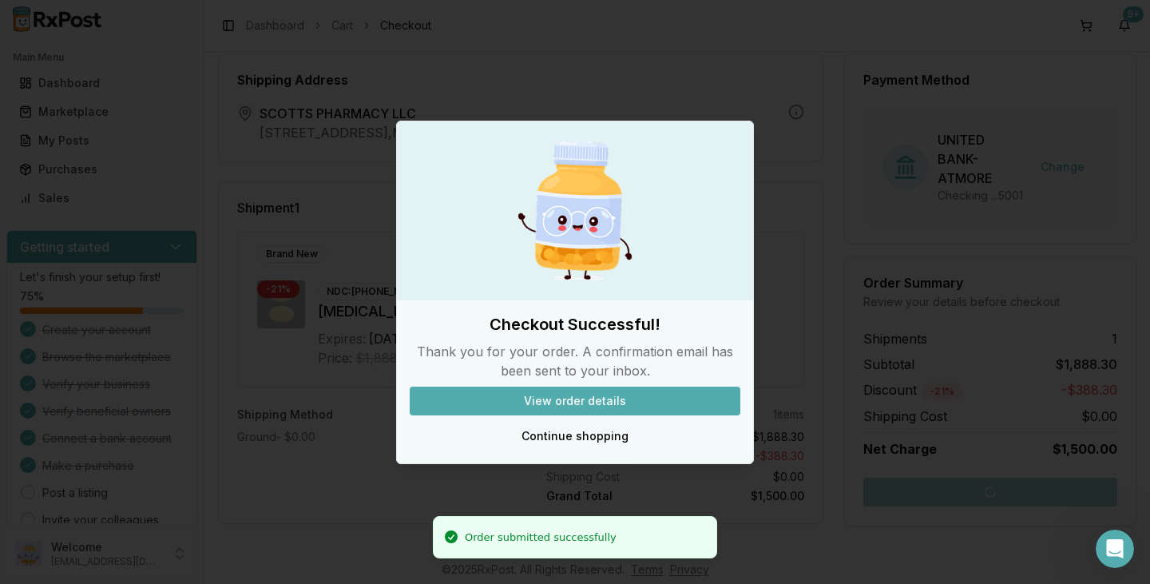
click at [636, 392] on button "View order details" at bounding box center [575, 400] width 331 height 29
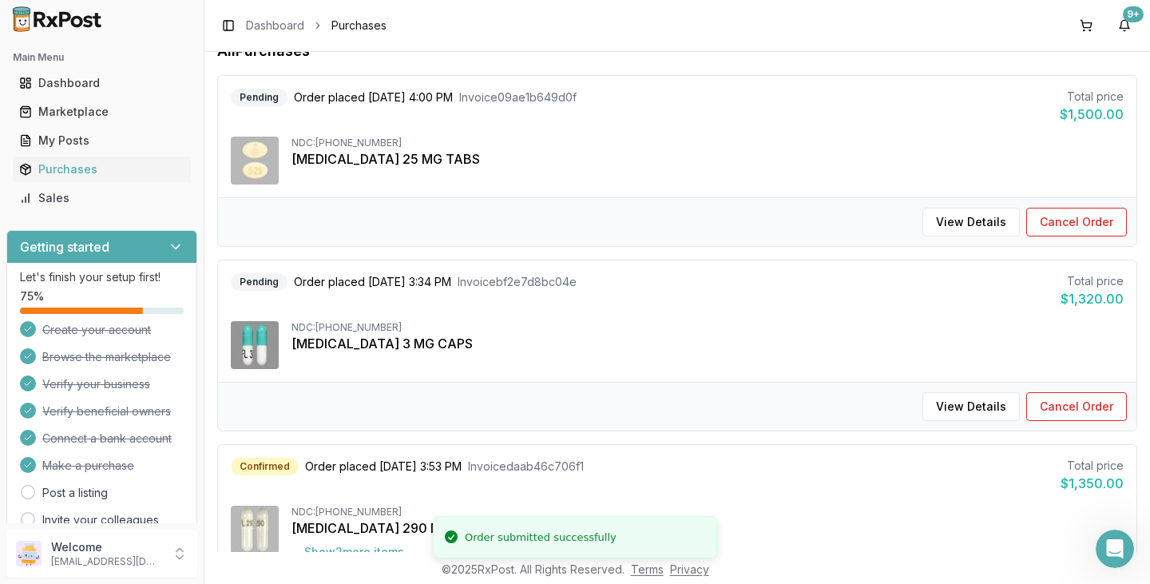
scroll to position [160, 0]
